Goal: Task Accomplishment & Management: Complete application form

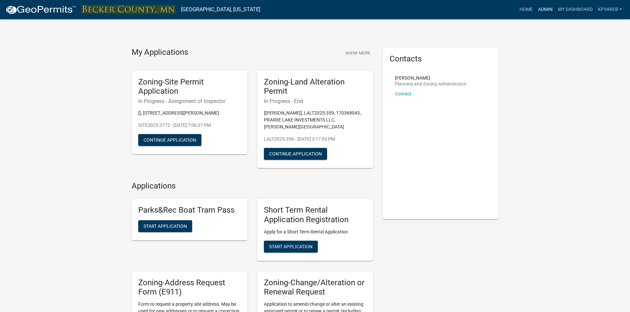
click at [543, 8] on link "Admin" at bounding box center [545, 9] width 20 height 13
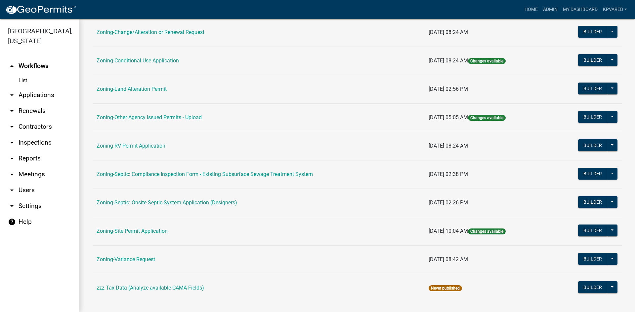
scroll to position [190, 0]
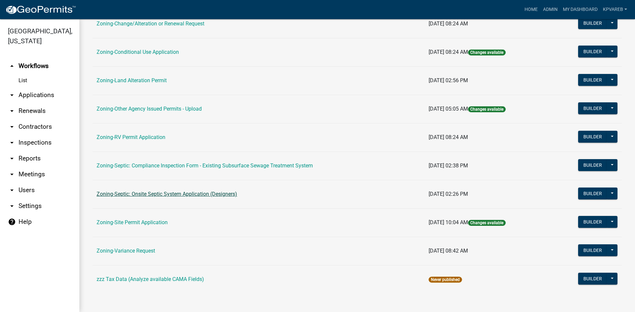
click at [220, 196] on link "Zoning-Septic: Onsite Septic System Application (Designers)" at bounding box center [167, 194] width 141 height 6
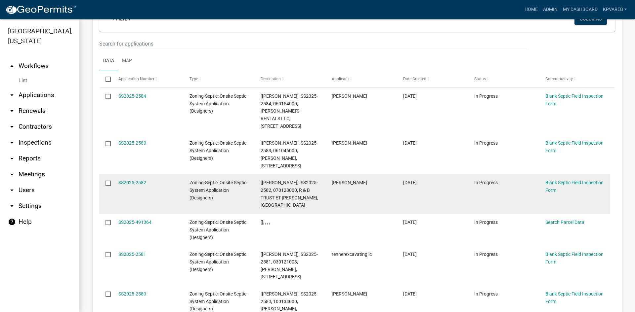
scroll to position [584, 0]
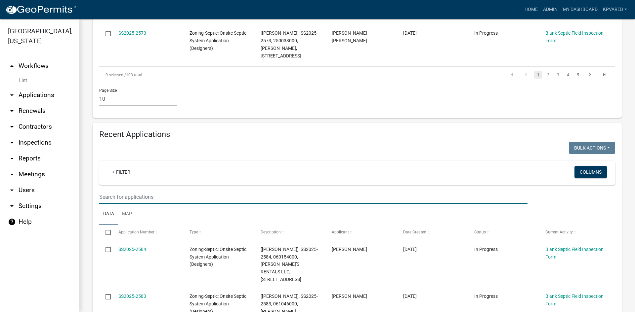
click at [140, 190] on input "text" at bounding box center [313, 197] width 428 height 14
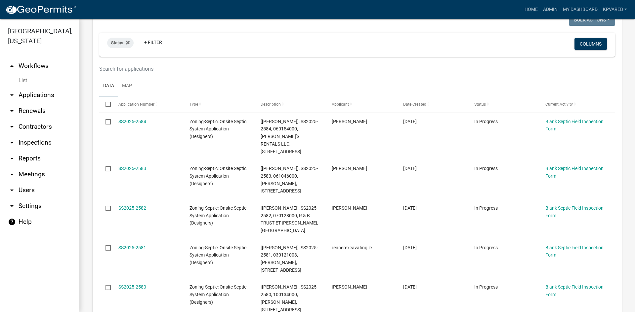
scroll to position [22, 0]
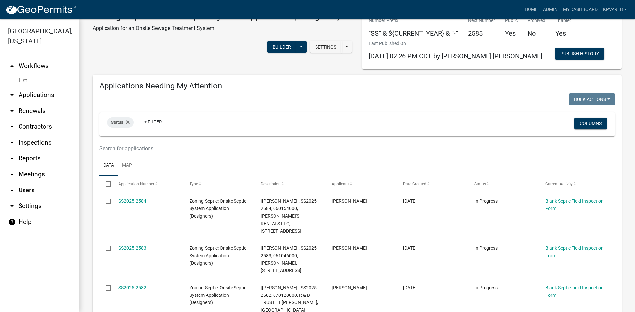
click at [117, 146] on input "text" at bounding box center [313, 149] width 428 height 14
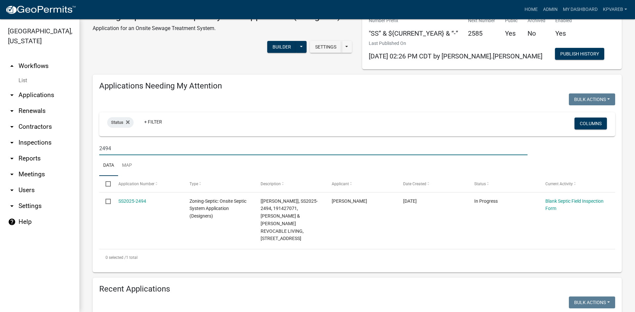
click at [123, 145] on input "2494" at bounding box center [313, 149] width 428 height 14
type input "2494"
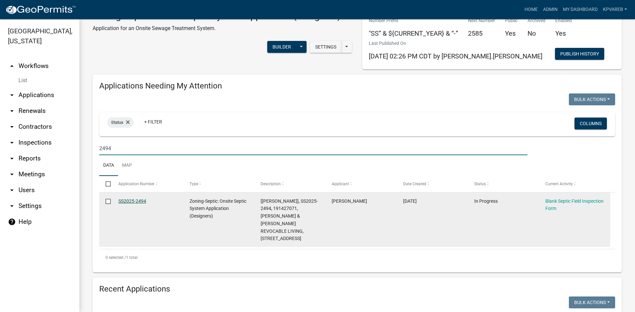
click at [130, 200] on link "SS2025-2494" at bounding box center [132, 201] width 28 height 5
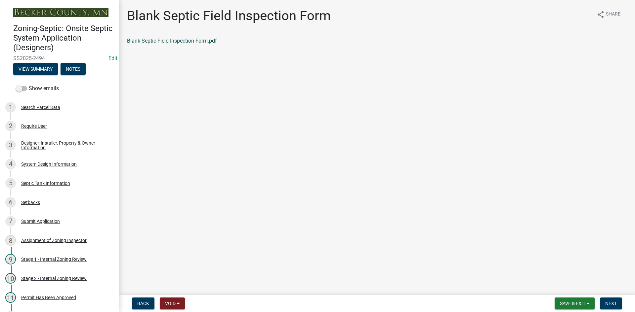
click at [170, 42] on link "Blank Septic Field Inspection Form.pdf" at bounding box center [172, 41] width 90 height 6
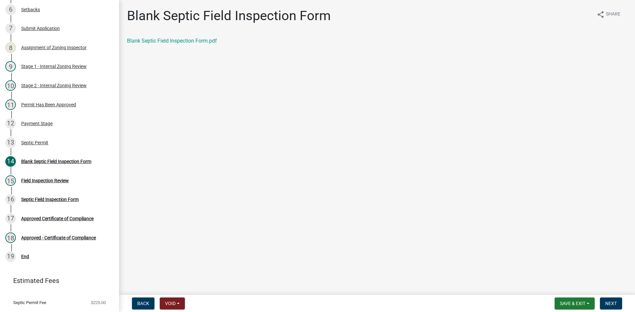
scroll to position [195, 0]
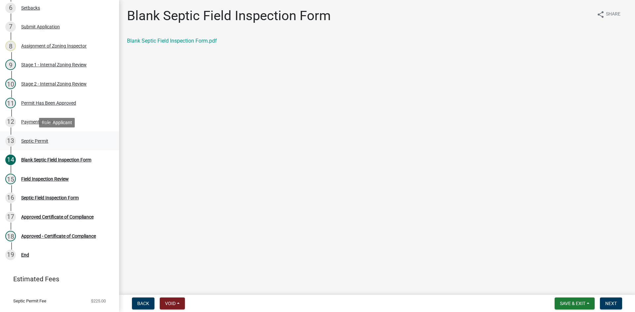
click at [45, 142] on div "Septic Permit" at bounding box center [34, 141] width 27 height 5
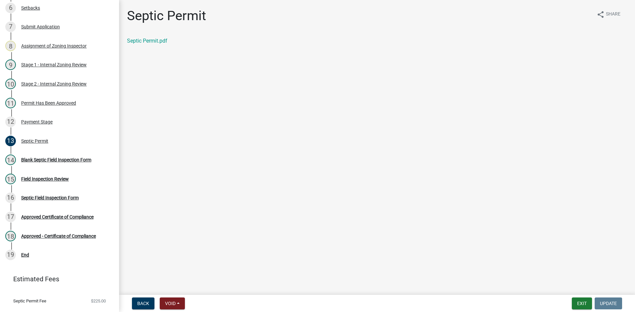
click at [155, 44] on div "Septic Permit.pdf" at bounding box center [377, 41] width 500 height 8
click at [155, 42] on link "Septic Permit.pdf" at bounding box center [147, 41] width 40 height 6
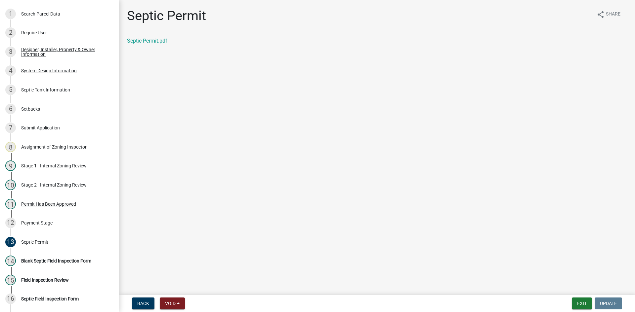
scroll to position [88, 0]
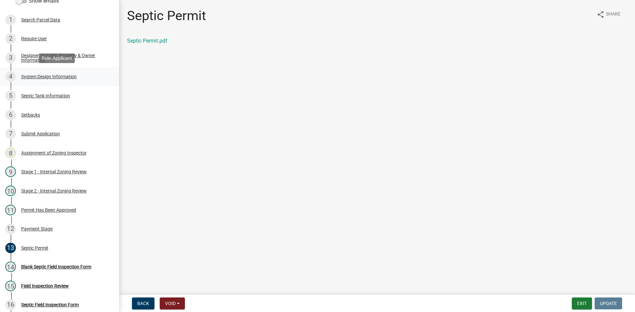
click at [52, 77] on div "System Design Information" at bounding box center [49, 76] width 56 height 5
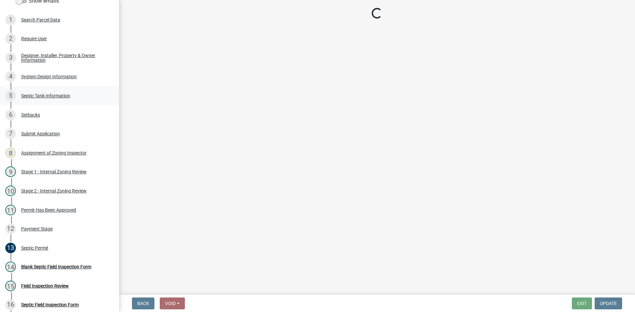
select select "55497d75-c43f-4635-a730-e0737ce05d56"
select select "d11049ea-91d0-42ef-8f23-5bc08afa6acf"
select select "011fbff4-a41d-4a75-9bd8-71c7e6c69e0d"
select select "85fdfef2-2683-4311-b5d5-5505f6411127"
select select "ba735beb-519e-40f0-ae20-62d65fc4c46b"
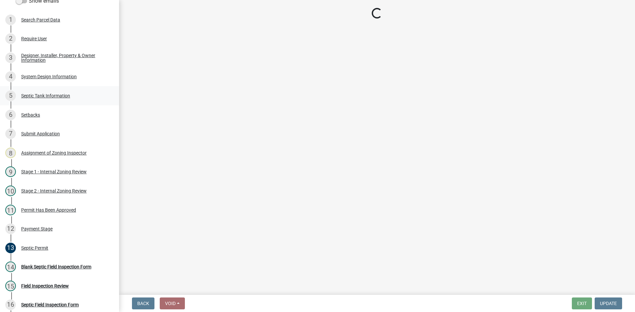
select select "7b30f360-6895-496a-9f34-da1efdcbc234"
select select "384fc250-a67e-4e5e-a6e0-19116deb63e7"
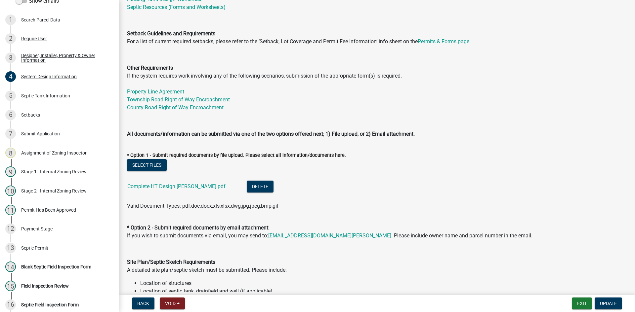
scroll to position [298, 0]
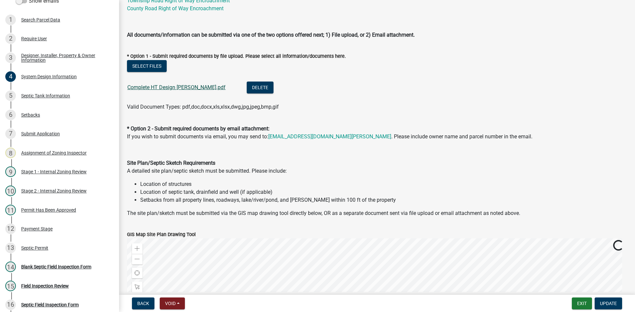
click at [176, 86] on link "Complete HT Design Gilbraith.pdf" at bounding box center [176, 87] width 98 height 6
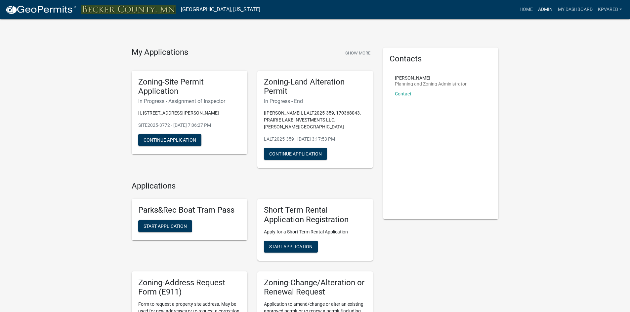
click at [546, 8] on link "Admin" at bounding box center [545, 9] width 20 height 13
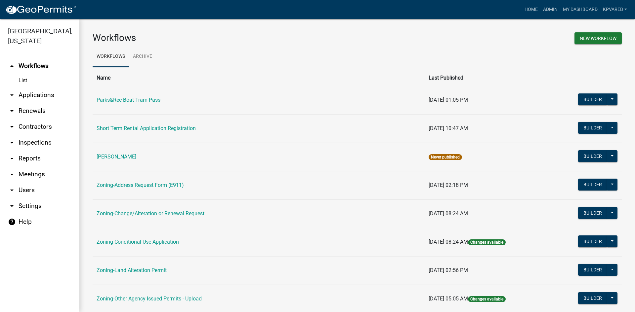
scroll to position [190, 0]
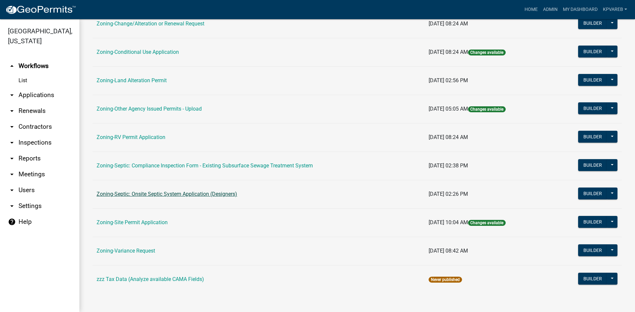
click at [189, 193] on link "Zoning-Septic: Onsite Septic System Application (Designers)" at bounding box center [167, 194] width 141 height 6
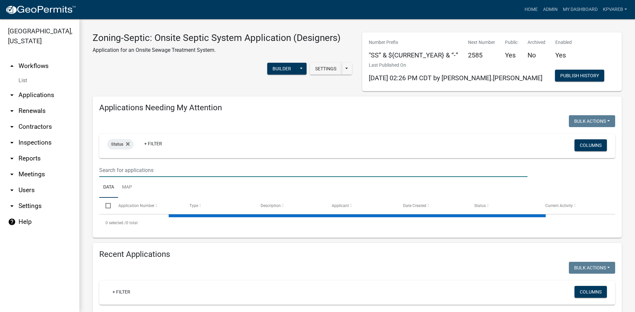
click at [157, 174] on input "text" at bounding box center [313, 171] width 428 height 14
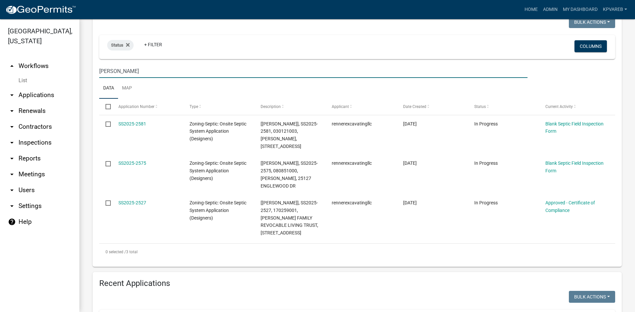
scroll to position [165, 0]
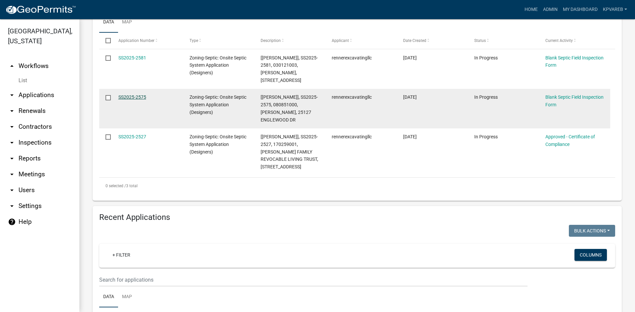
type input "[PERSON_NAME]"
click at [132, 95] on link "SS2025-2575" at bounding box center [132, 97] width 28 height 5
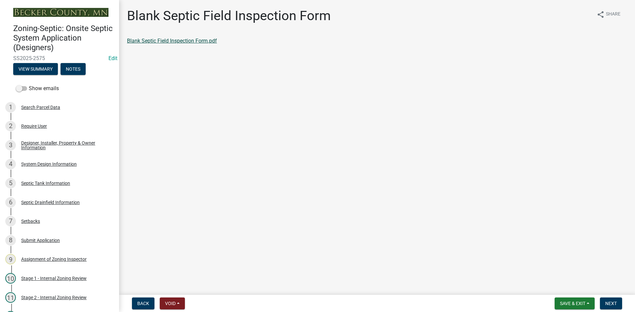
click at [164, 42] on link "Blank Septic Field Inspection Form.pdf" at bounding box center [172, 41] width 90 height 6
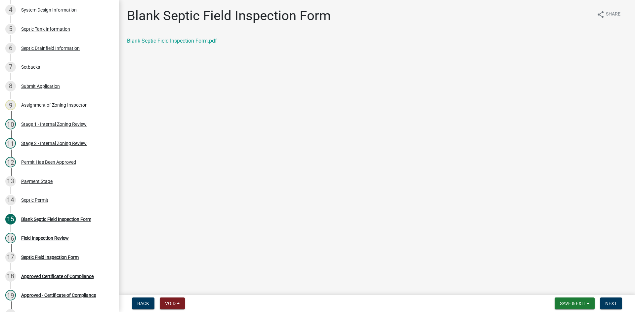
scroll to position [165, 0]
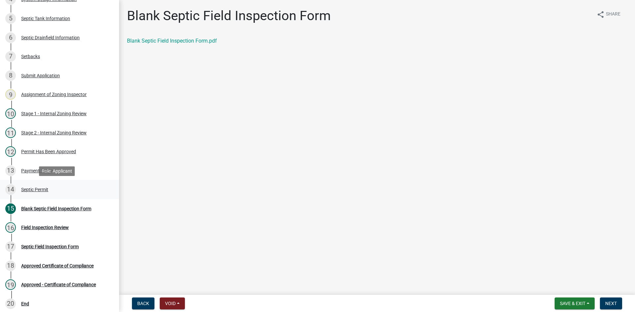
click at [40, 187] on div "Septic Permit" at bounding box center [34, 189] width 27 height 5
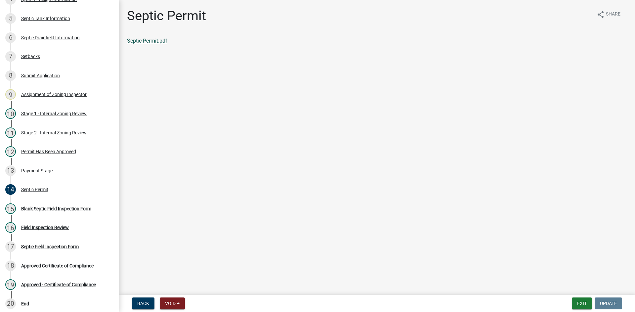
click at [143, 41] on link "Septic Permit.pdf" at bounding box center [147, 41] width 40 height 6
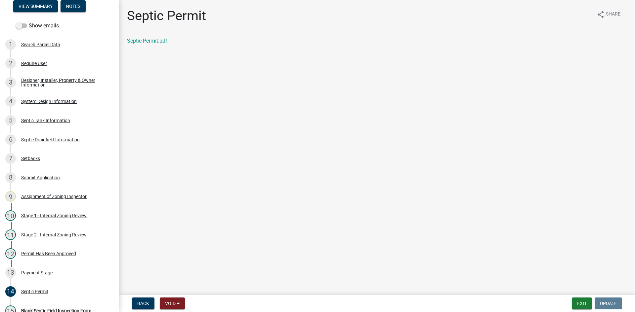
scroll to position [0, 0]
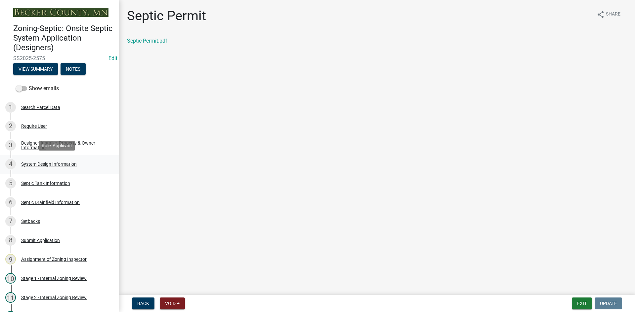
click at [51, 164] on div "System Design Information" at bounding box center [49, 164] width 56 height 5
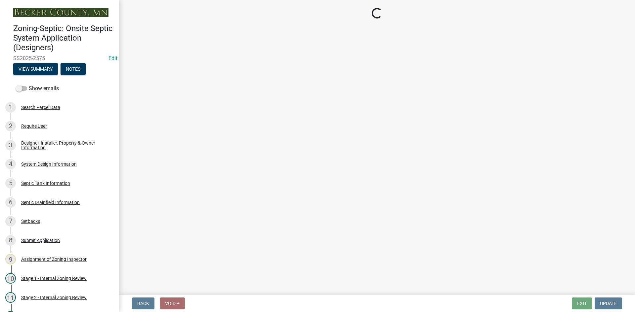
select select "8ba21533-2acf-4cc6-95e5-280e4aabd5a3"
select select "841e6e1b-3a1e-4ec6-be41-af079aae60a3"
select select "011fbff4-a41d-4a75-9bd8-71c7e6c69e0d"
select select "85fdfef2-2683-4311-b5d5-5505f6411127"
select select "ba735beb-519e-40f0-ae20-62d65fc4c46b"
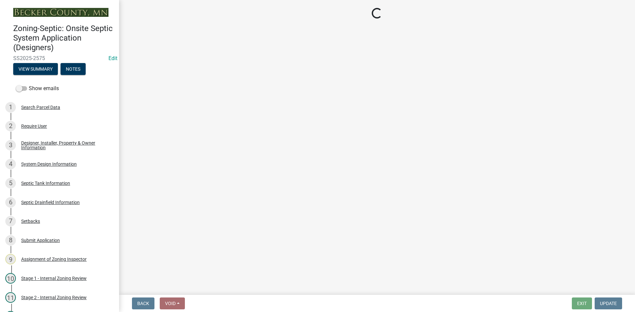
select select "ef698bf5-6172-44c1-9ffb-522c07469aed"
select select "384fc250-a67e-4e5e-a6e0-19116deb63e7"
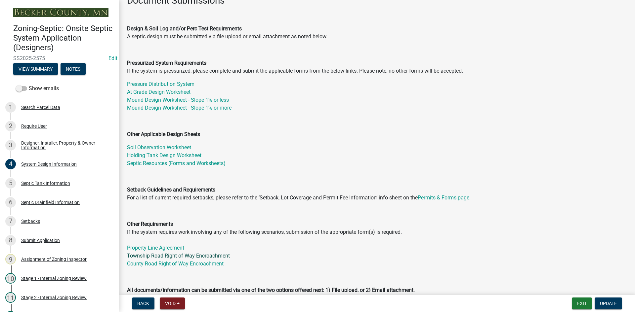
scroll to position [198, 0]
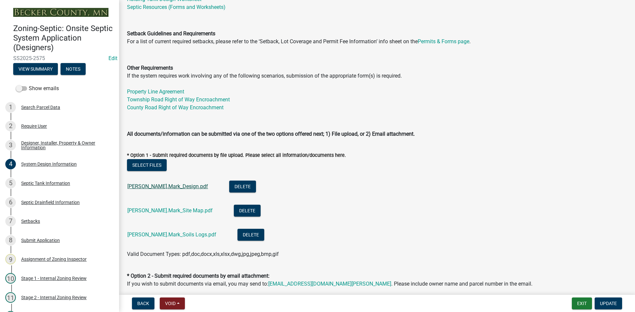
click at [154, 186] on link "[PERSON_NAME].Mark_Design.pdf" at bounding box center [167, 187] width 81 height 6
click at [178, 206] on div "[PERSON_NAME].Mark_Site Map.pdf" at bounding box center [175, 212] width 96 height 14
click at [177, 211] on link "[PERSON_NAME].Mark_Site Map.pdf" at bounding box center [169, 211] width 85 height 6
click at [181, 236] on link "[PERSON_NAME].Mark_Soils Logs.pdf" at bounding box center [171, 235] width 89 height 6
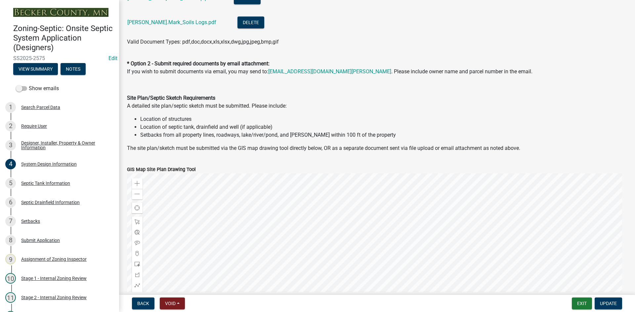
scroll to position [397, 0]
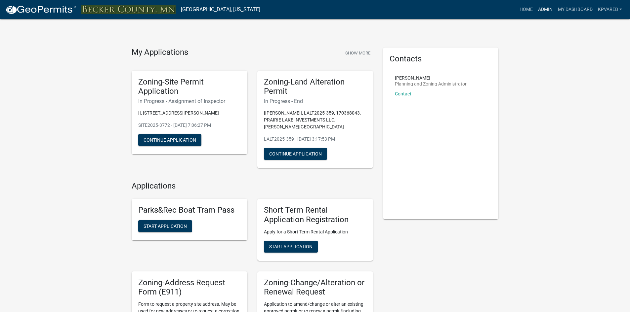
click at [549, 7] on link "Admin" at bounding box center [545, 9] width 20 height 13
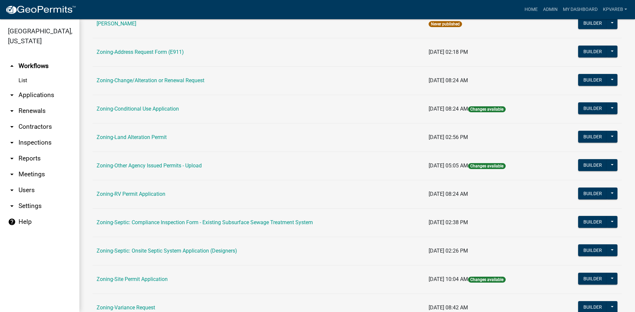
scroll to position [190, 0]
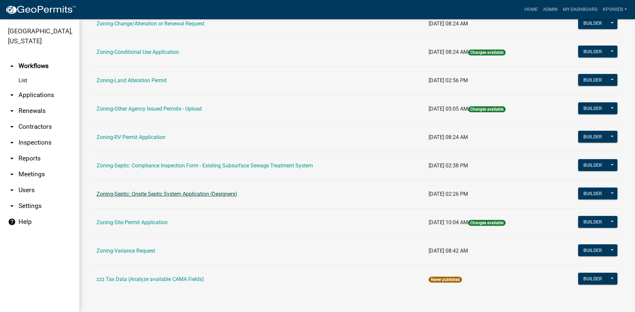
click at [190, 193] on link "Zoning-Septic: Onsite Septic System Application (Designers)" at bounding box center [167, 194] width 141 height 6
